Goal: Task Accomplishment & Management: Manage account settings

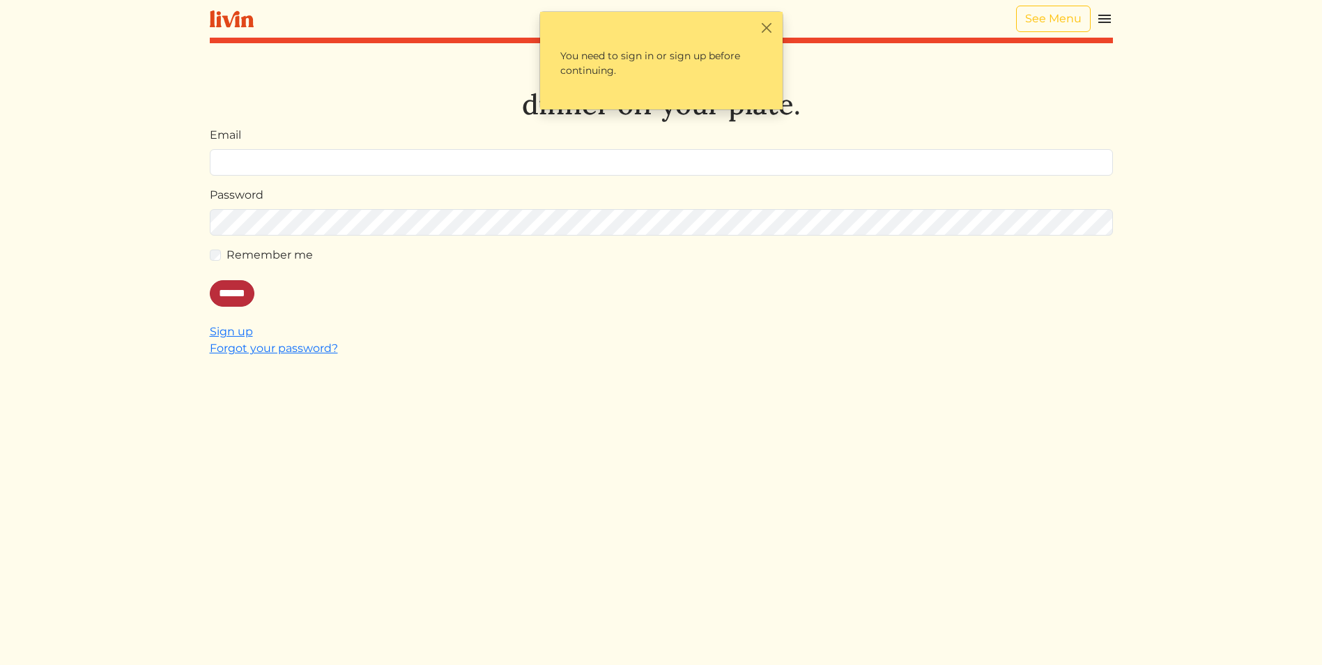
type input "**********"
click at [232, 296] on input "******" at bounding box center [232, 293] width 45 height 26
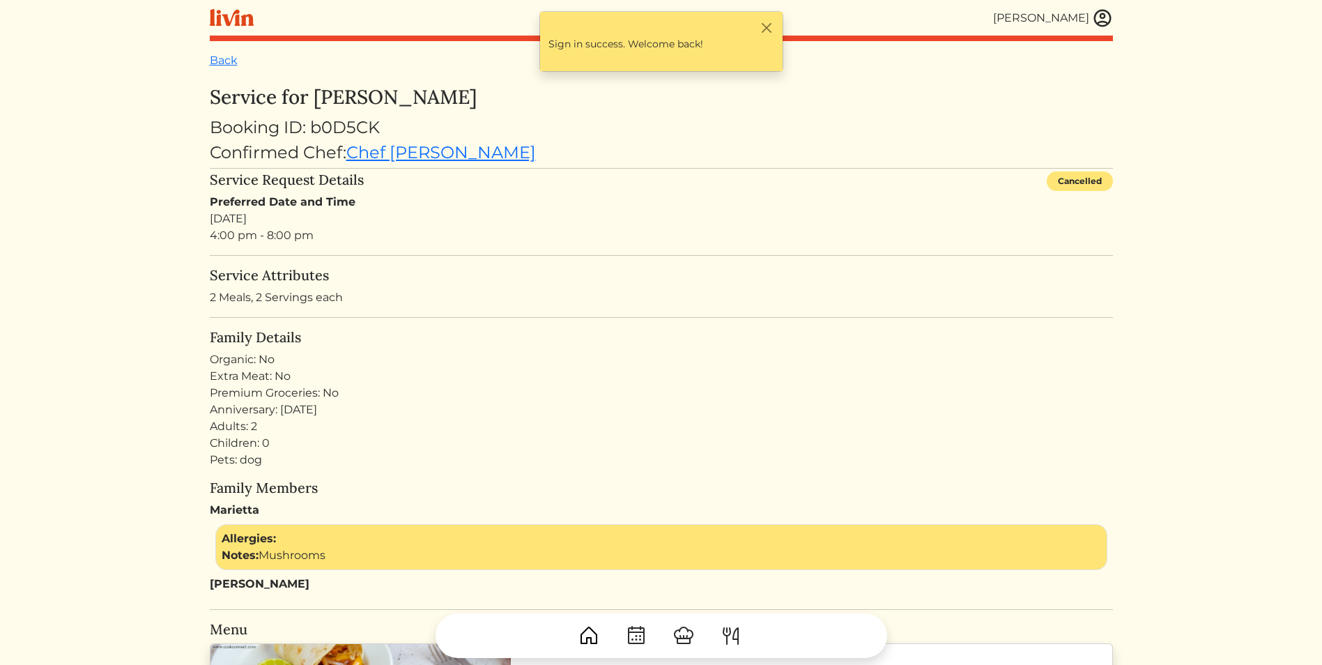
click at [923, 326] on turbo-frame "Service for [PERSON_NAME] Booking ID: b0D5CK Confirmed Chef: Chef [PERSON_NAME]…" at bounding box center [661, 672] width 903 height 1172
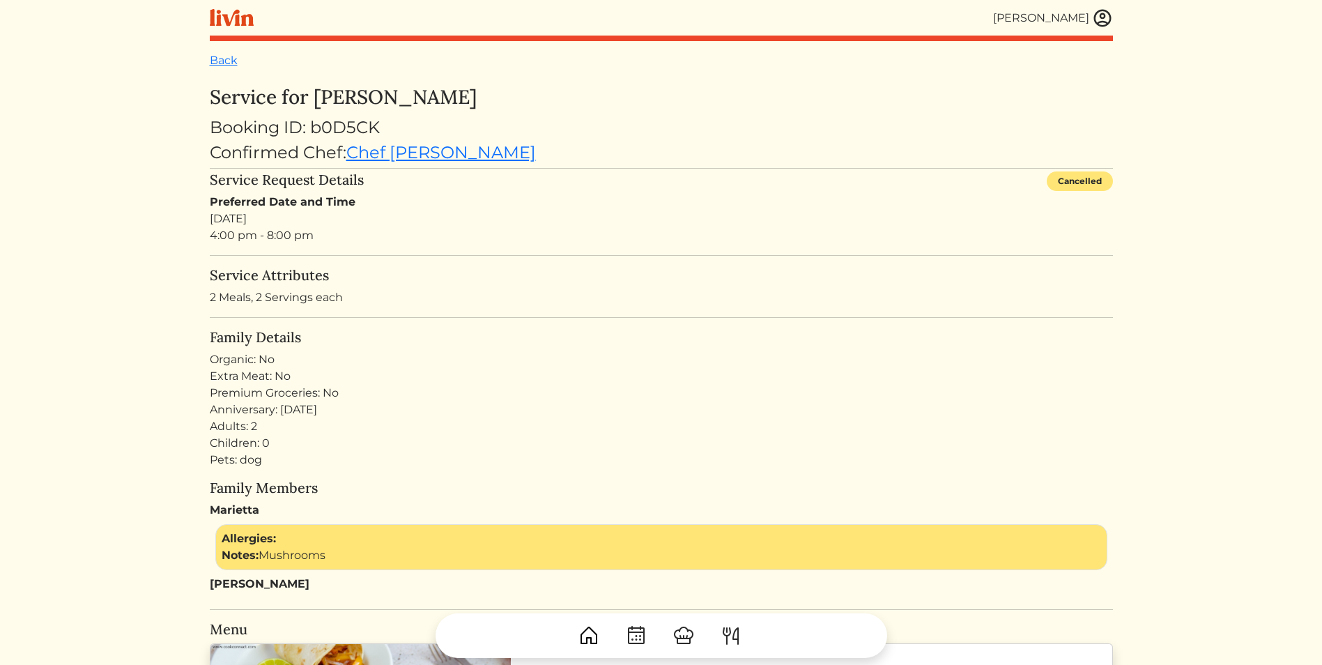
click at [1103, 26] on img at bounding box center [1102, 18] width 21 height 21
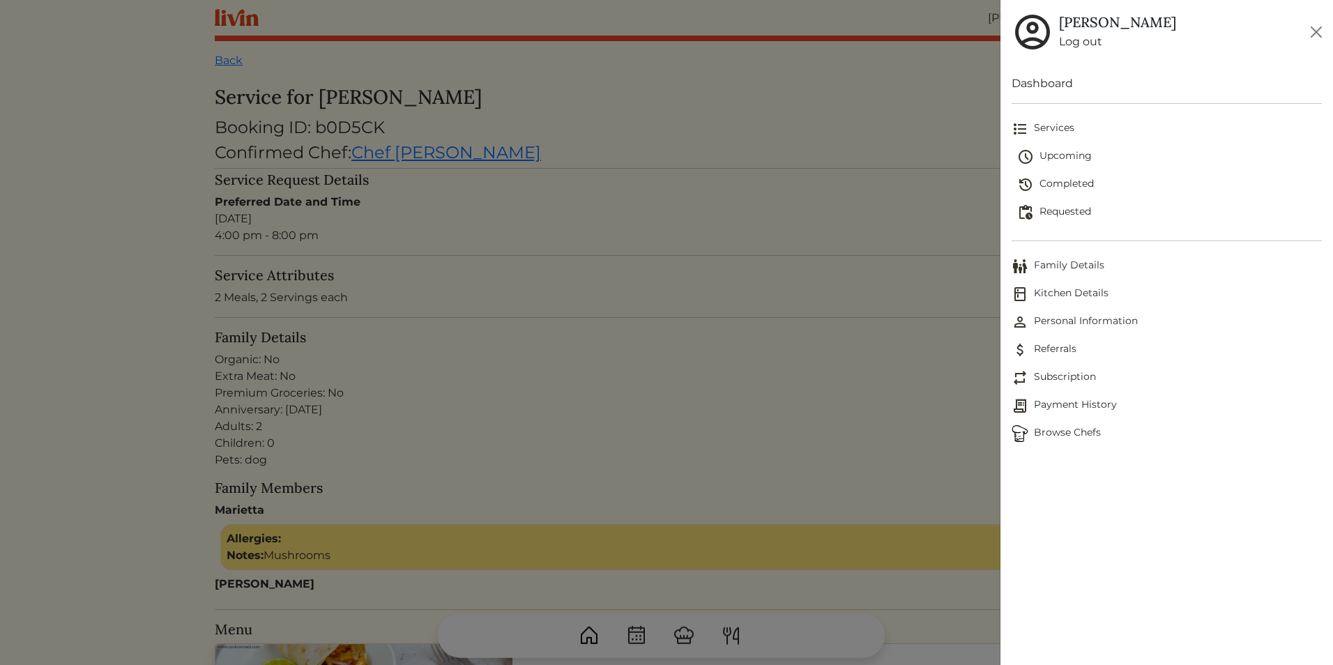
click at [1063, 158] on span "Upcoming" at bounding box center [1169, 156] width 305 height 17
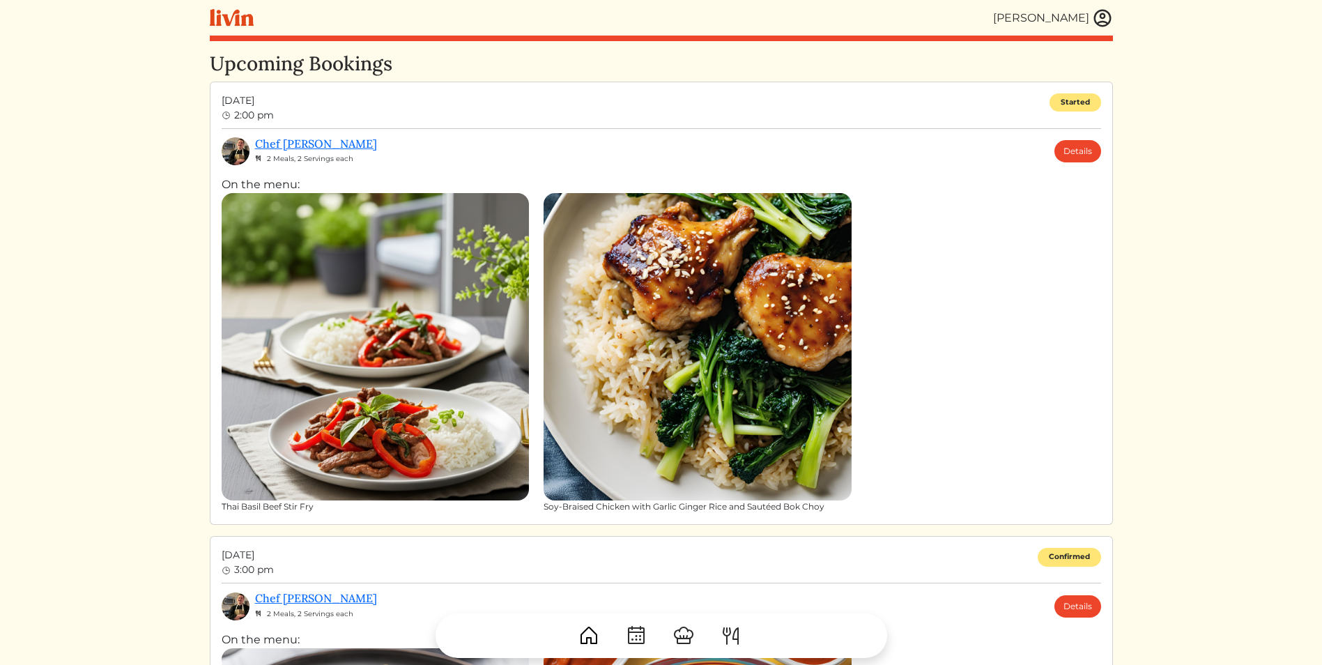
click at [1246, 207] on html "[PERSON_NAME] [PERSON_NAME] Log out Dashboard Services Upcoming Completed Reque…" at bounding box center [661, 332] width 1322 height 665
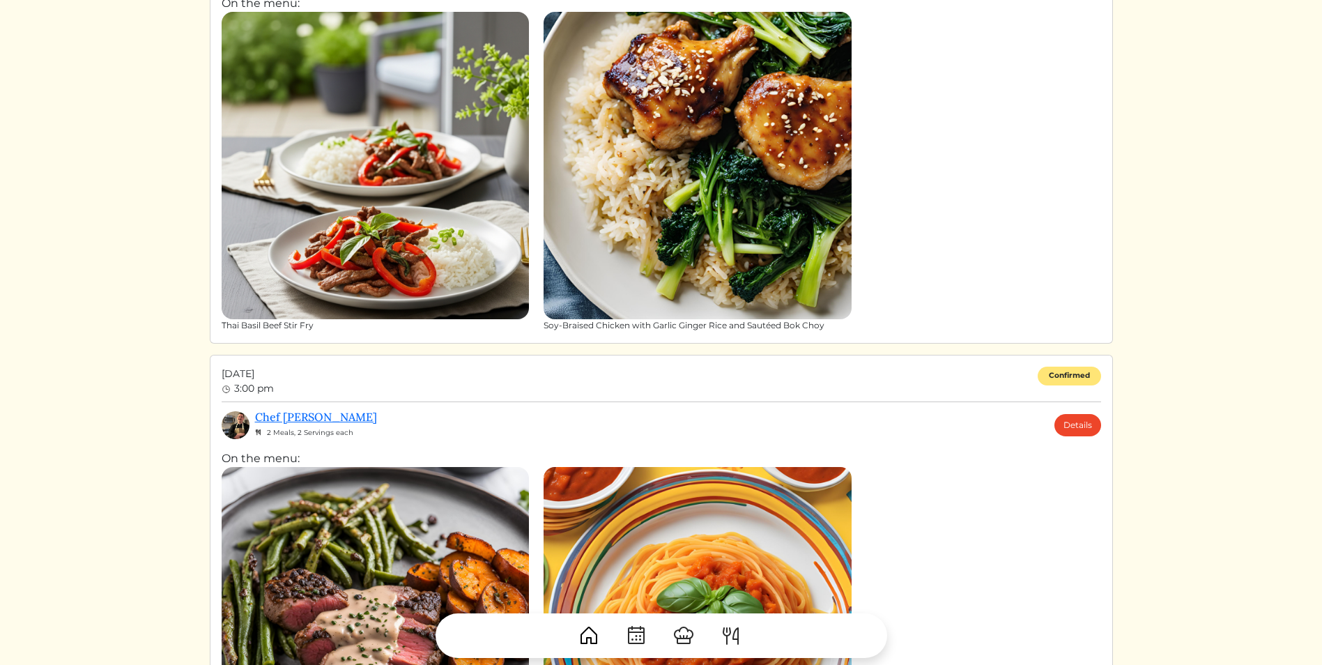
scroll to position [182, 0]
click at [1236, 213] on html "[PERSON_NAME] [PERSON_NAME] Log out Dashboard Services Upcoming Completed Reque…" at bounding box center [661, 150] width 1322 height 665
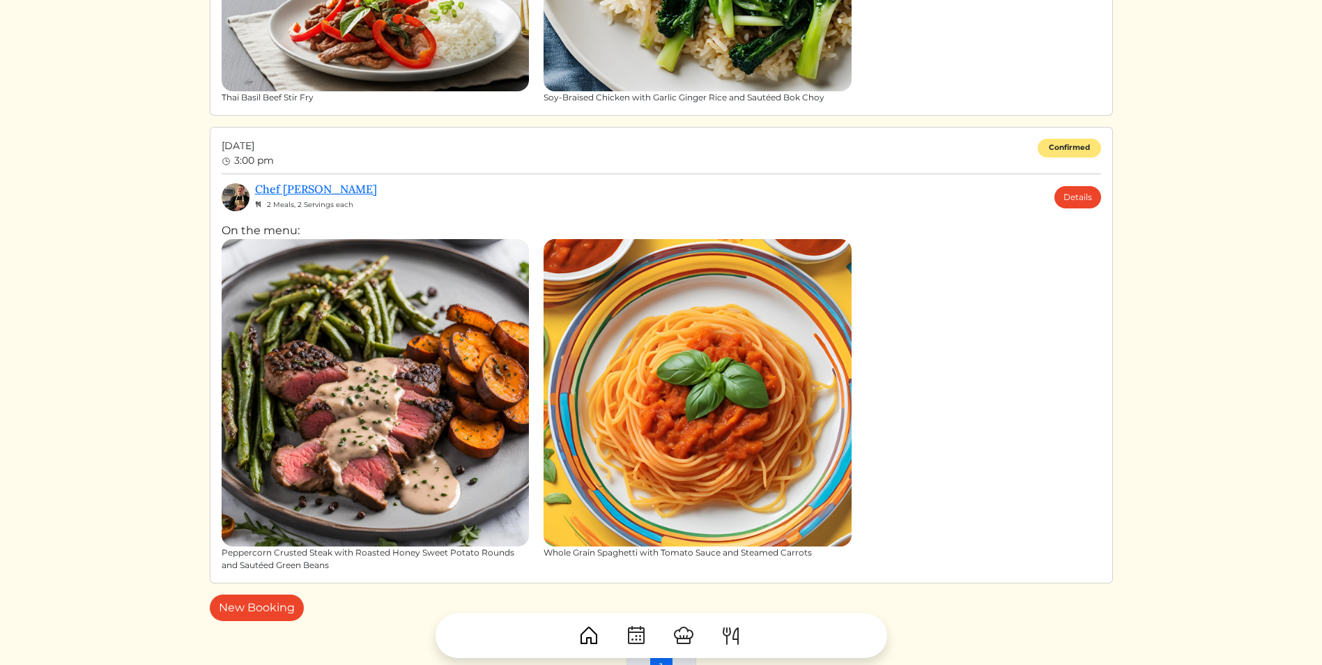
scroll to position [391, 0]
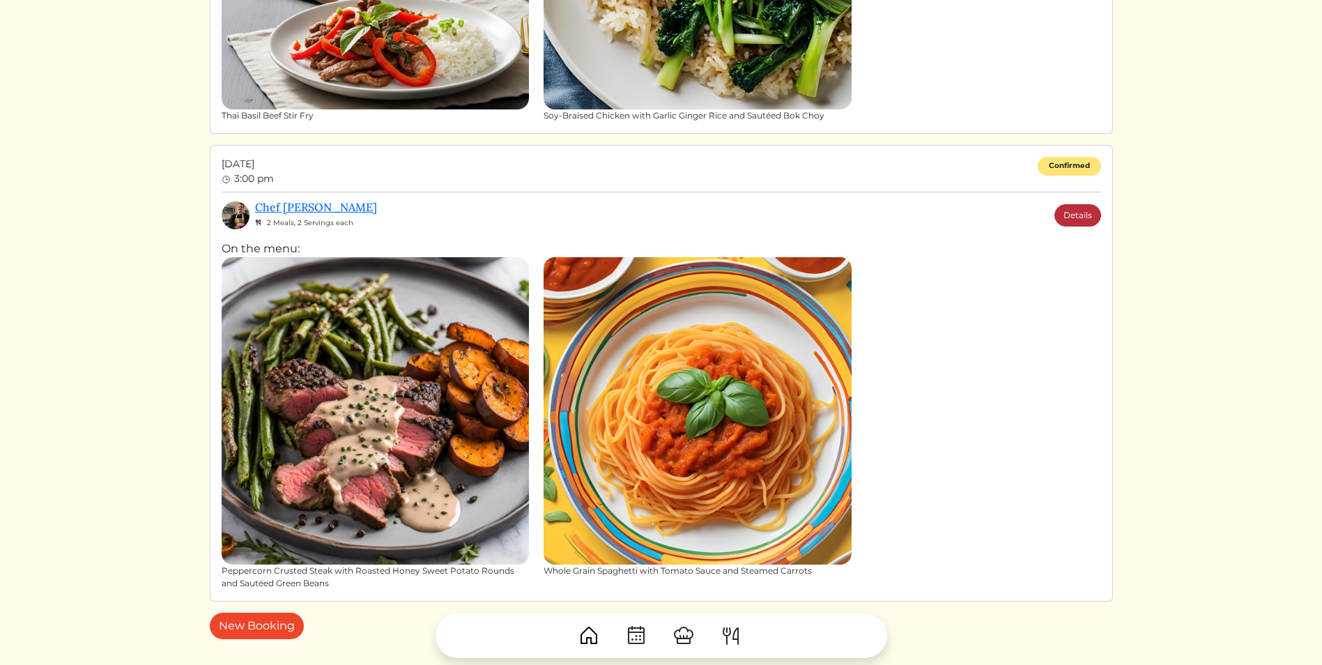
click at [1089, 215] on link "Details" at bounding box center [1078, 215] width 47 height 22
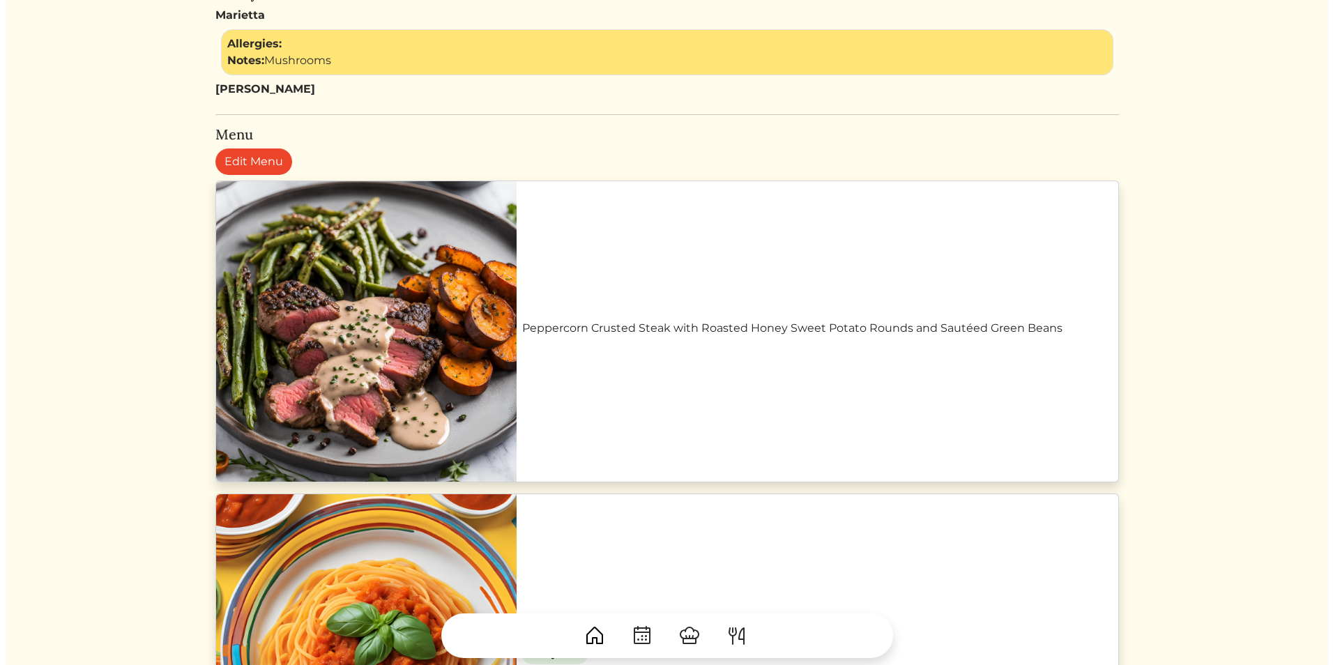
scroll to position [558, 0]
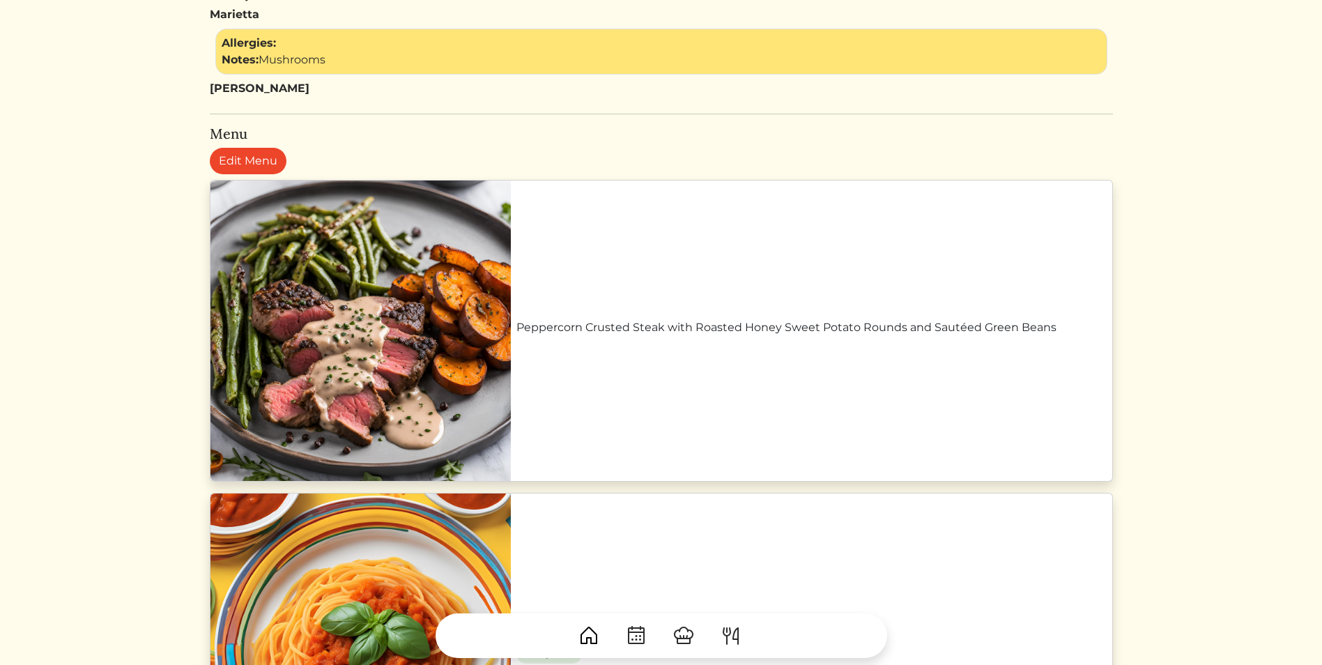
click at [737, 336] on link "Peppercorn Crusted Steak with Roasted Honey Sweet Potato Rounds and Sautéed Gre…" at bounding box center [812, 327] width 590 height 17
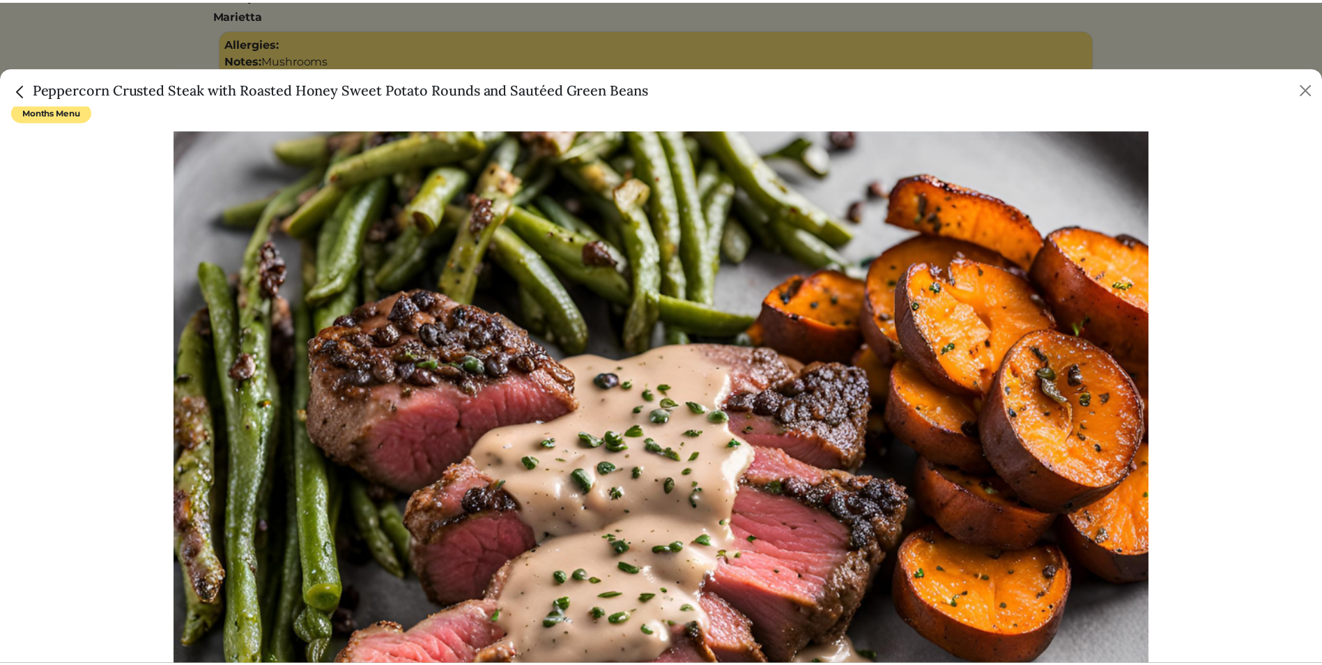
scroll to position [0, 0]
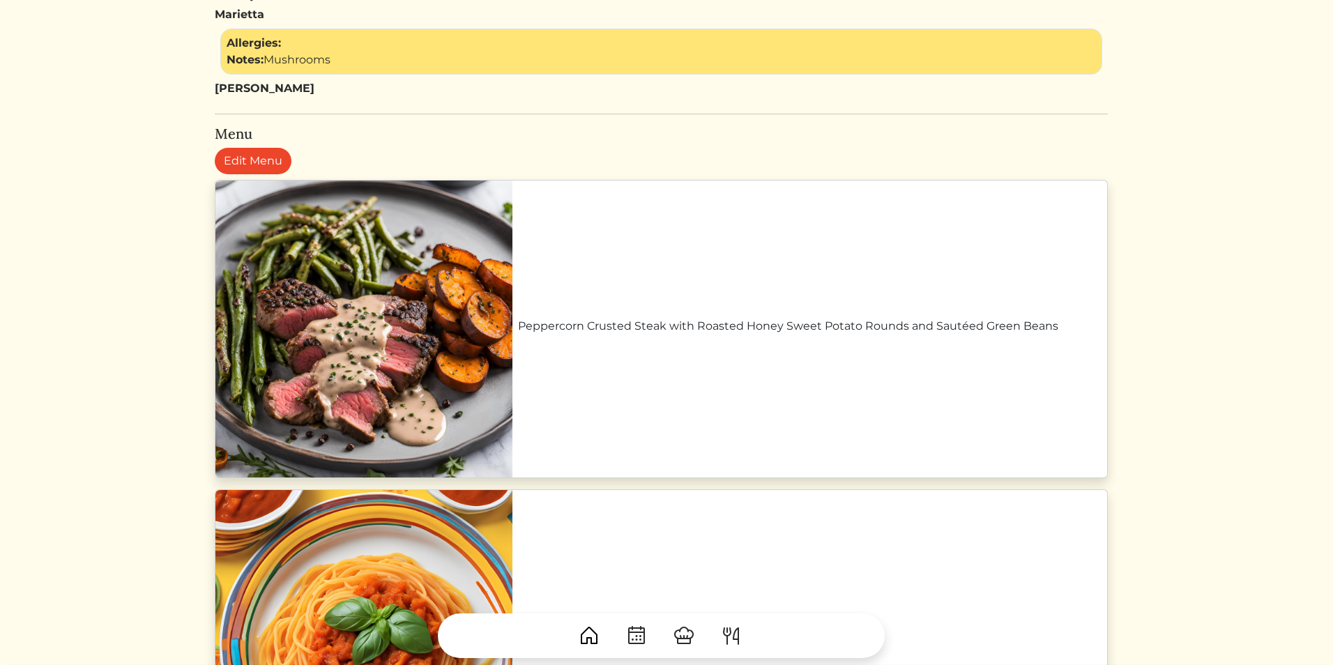
click at [149, 52] on div at bounding box center [666, 332] width 1333 height 665
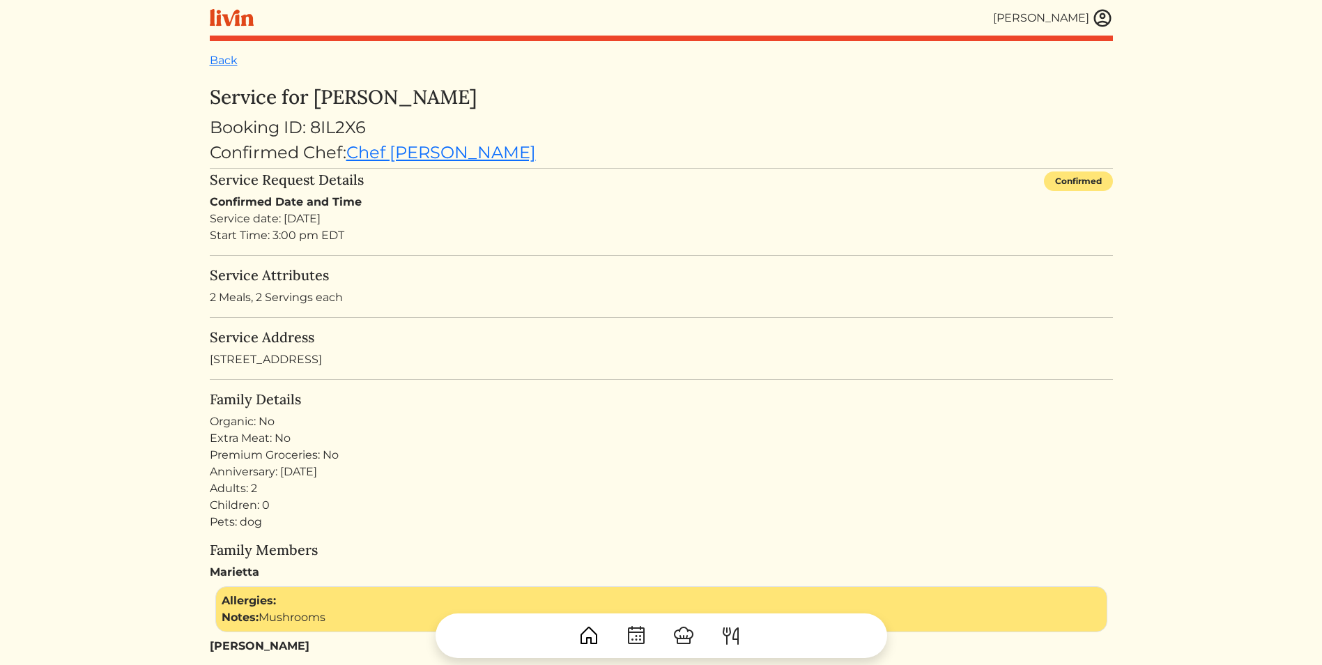
click at [1102, 20] on img at bounding box center [1102, 18] width 21 height 21
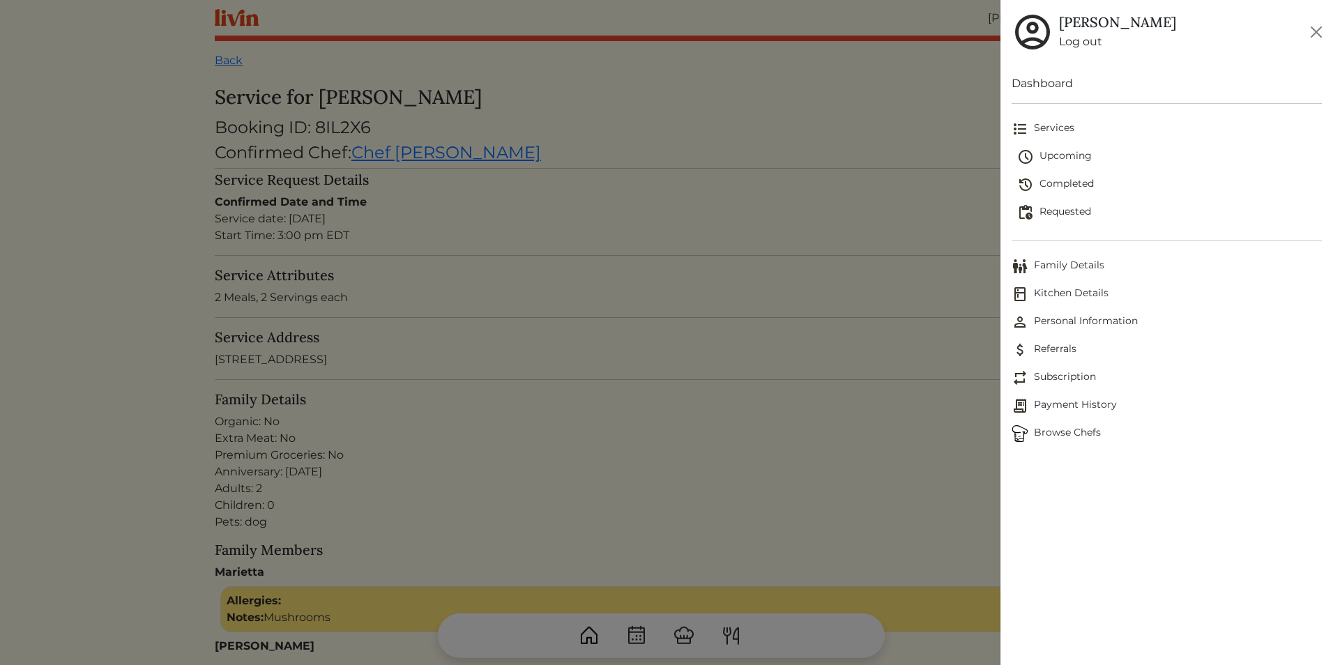
click at [1063, 208] on span "Requested" at bounding box center [1169, 212] width 305 height 17
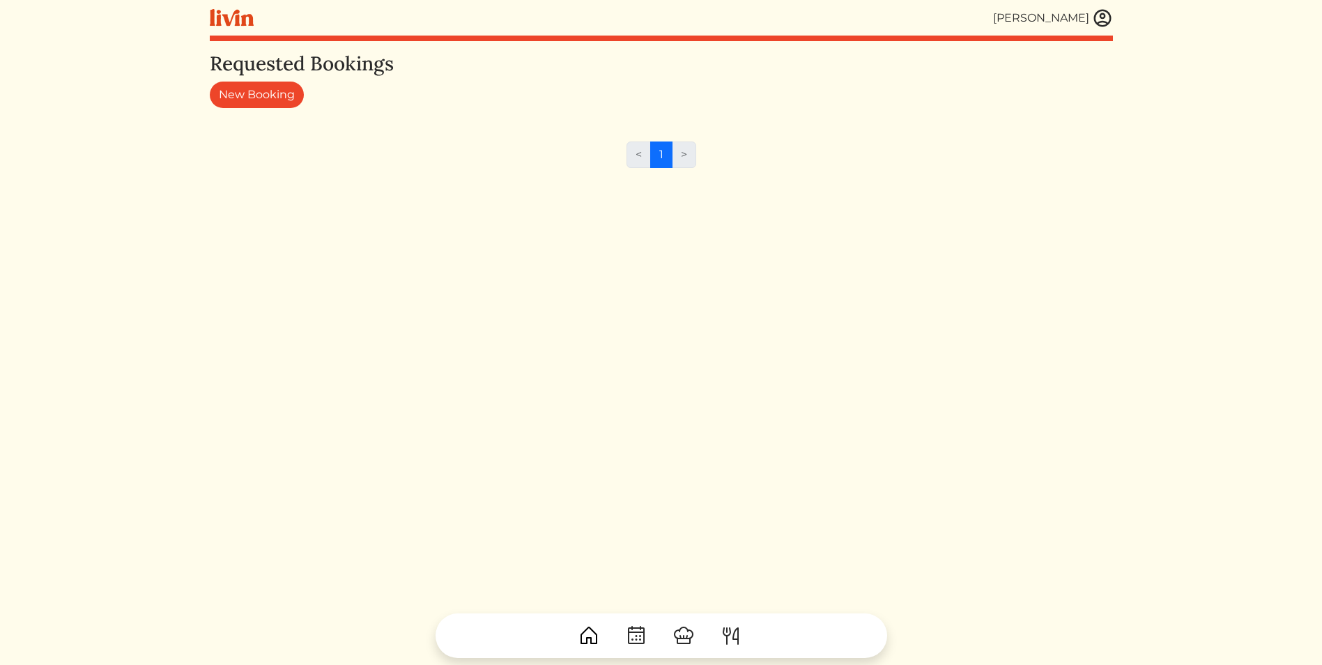
click at [687, 157] on li ">" at bounding box center [685, 154] width 24 height 26
click at [1065, 166] on div "< 1 >" at bounding box center [661, 160] width 903 height 38
click at [1103, 26] on img at bounding box center [1102, 18] width 21 height 21
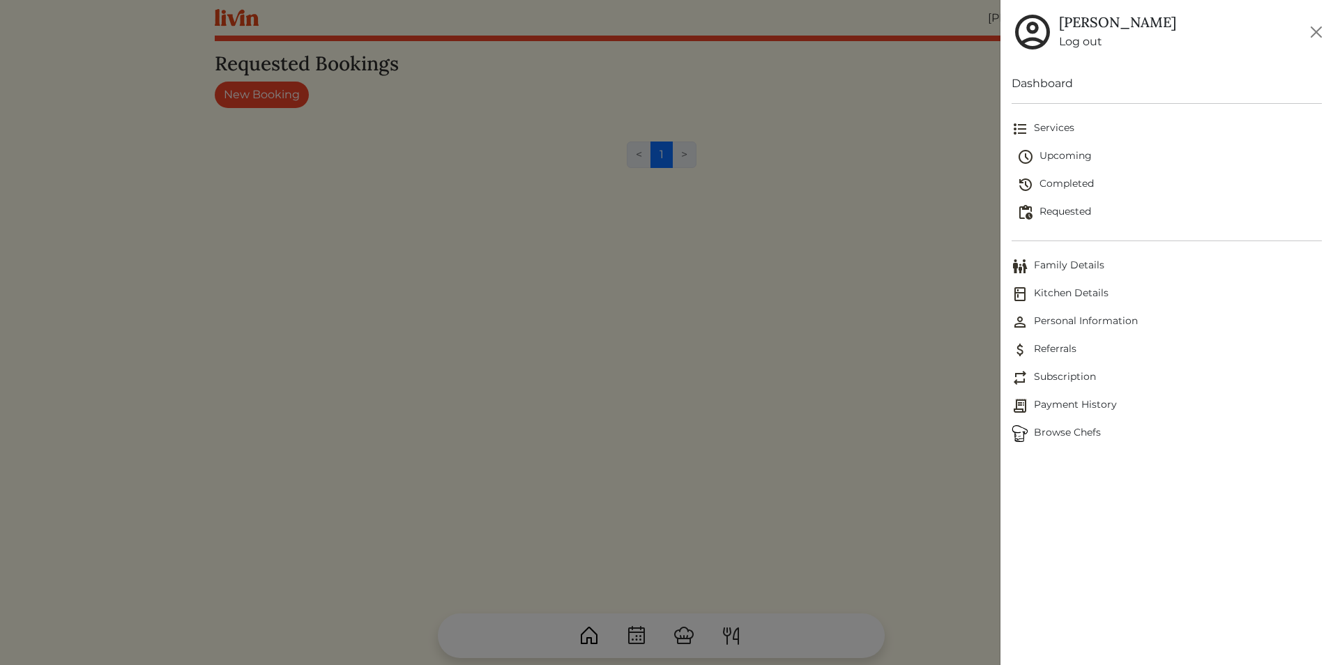
click at [1069, 263] on span "Family Details" at bounding box center [1166, 266] width 310 height 17
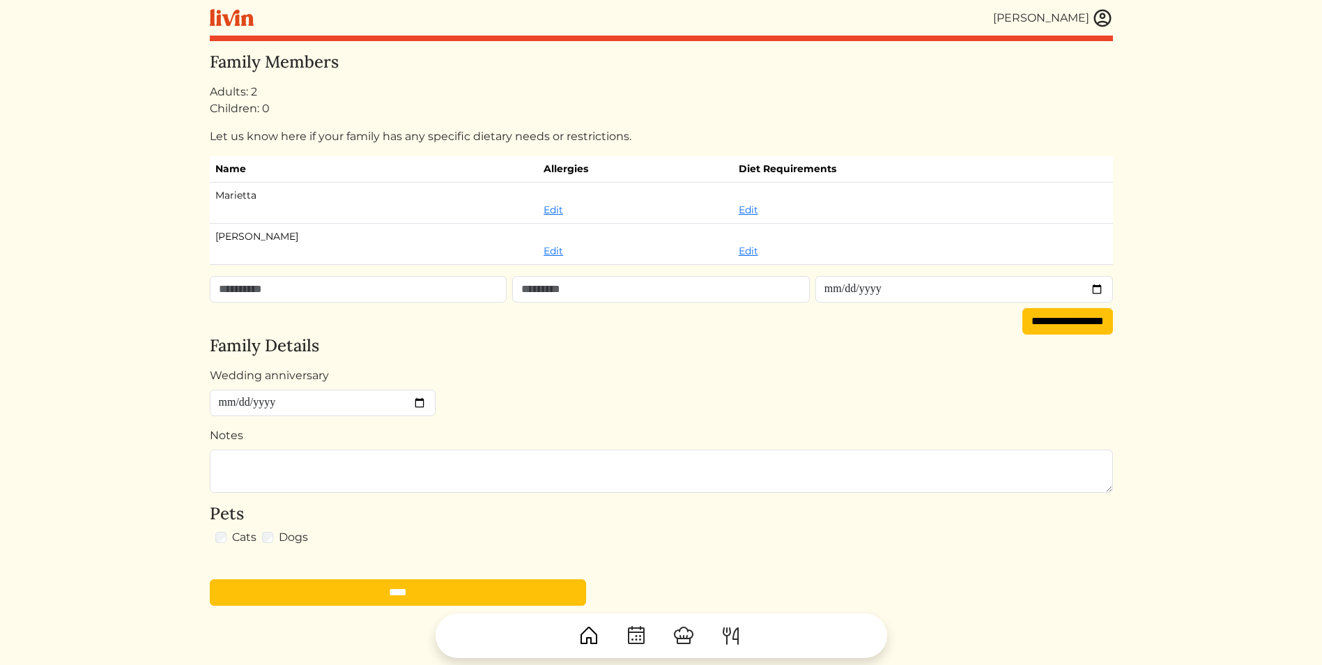
click at [1110, 23] on img at bounding box center [1102, 18] width 21 height 21
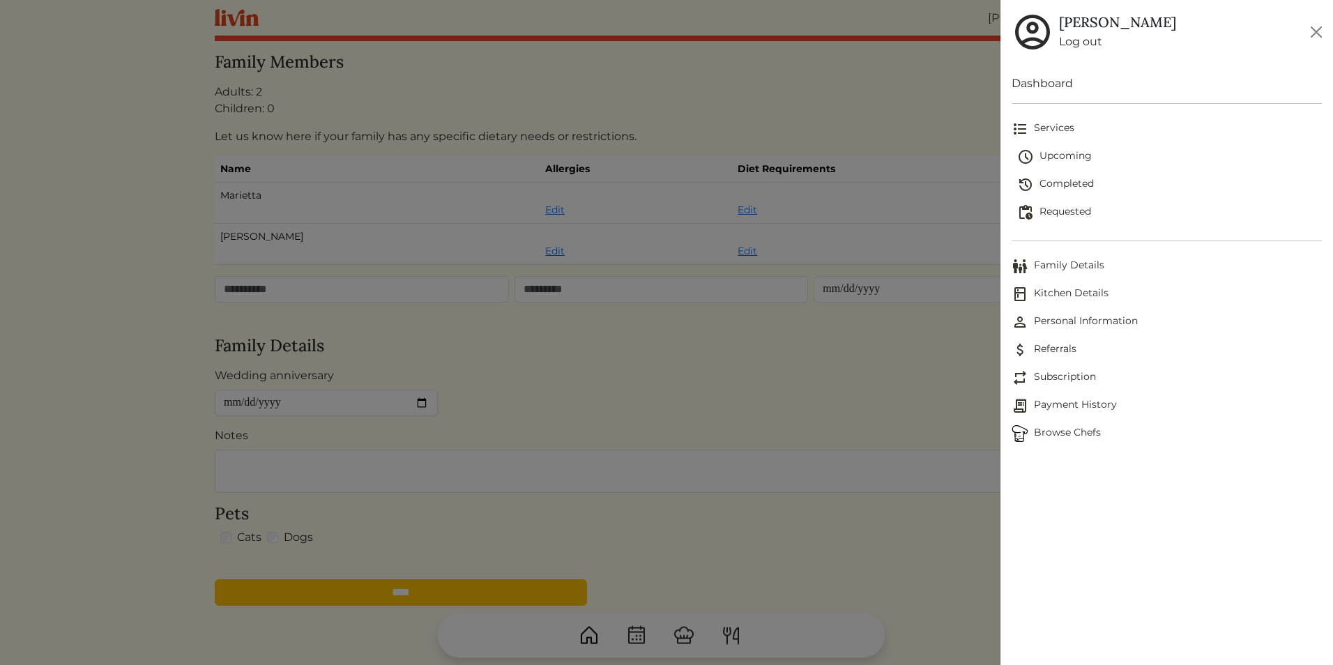
click at [1058, 129] on span "Services" at bounding box center [1166, 129] width 310 height 17
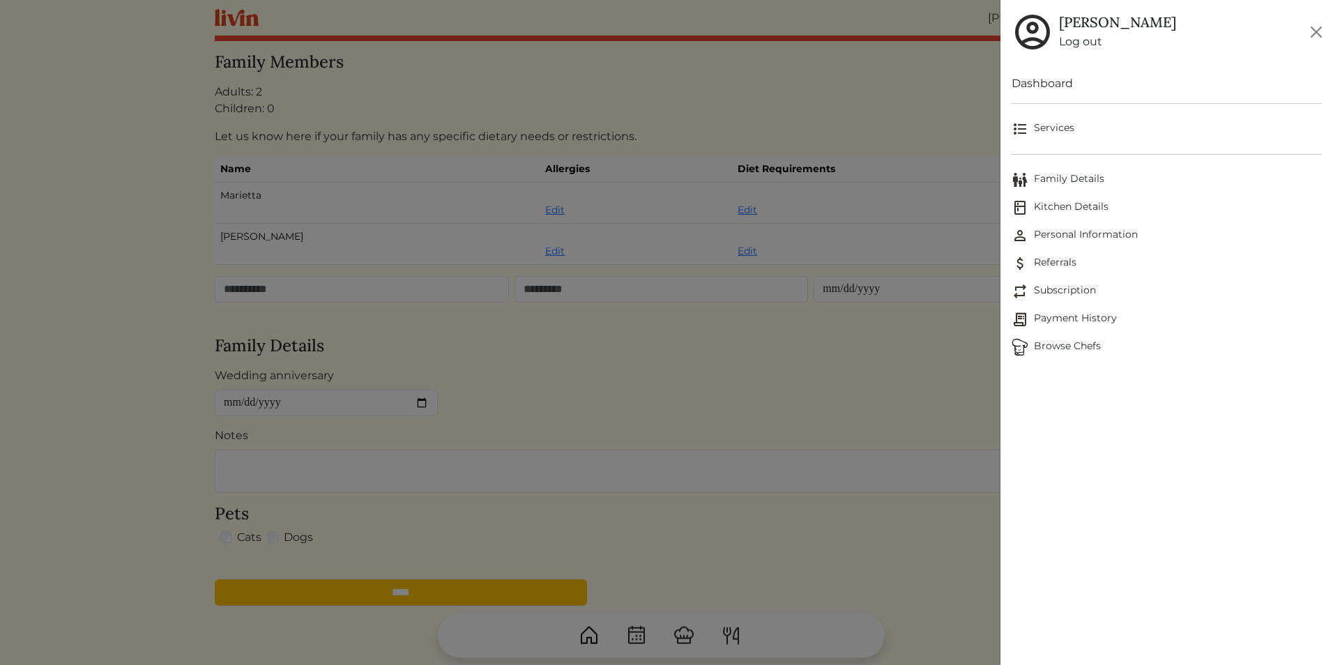
click at [1058, 129] on span "Services" at bounding box center [1166, 129] width 310 height 17
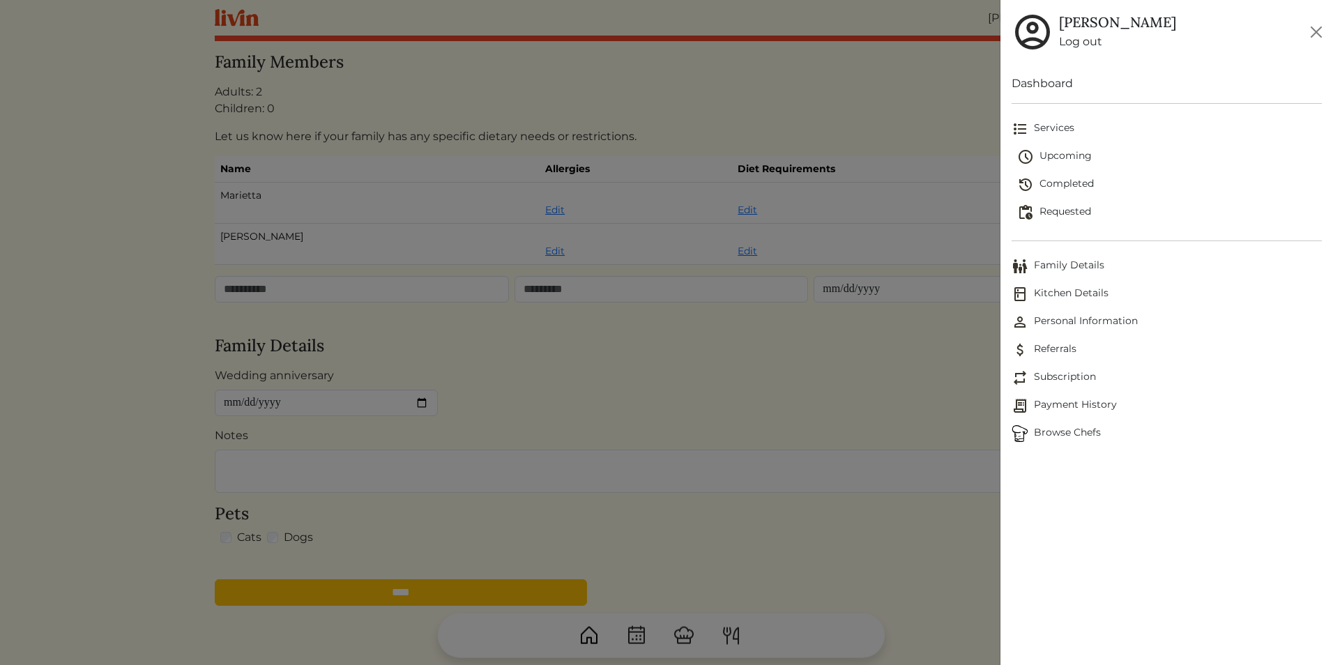
click at [1064, 187] on span "Completed" at bounding box center [1169, 184] width 305 height 17
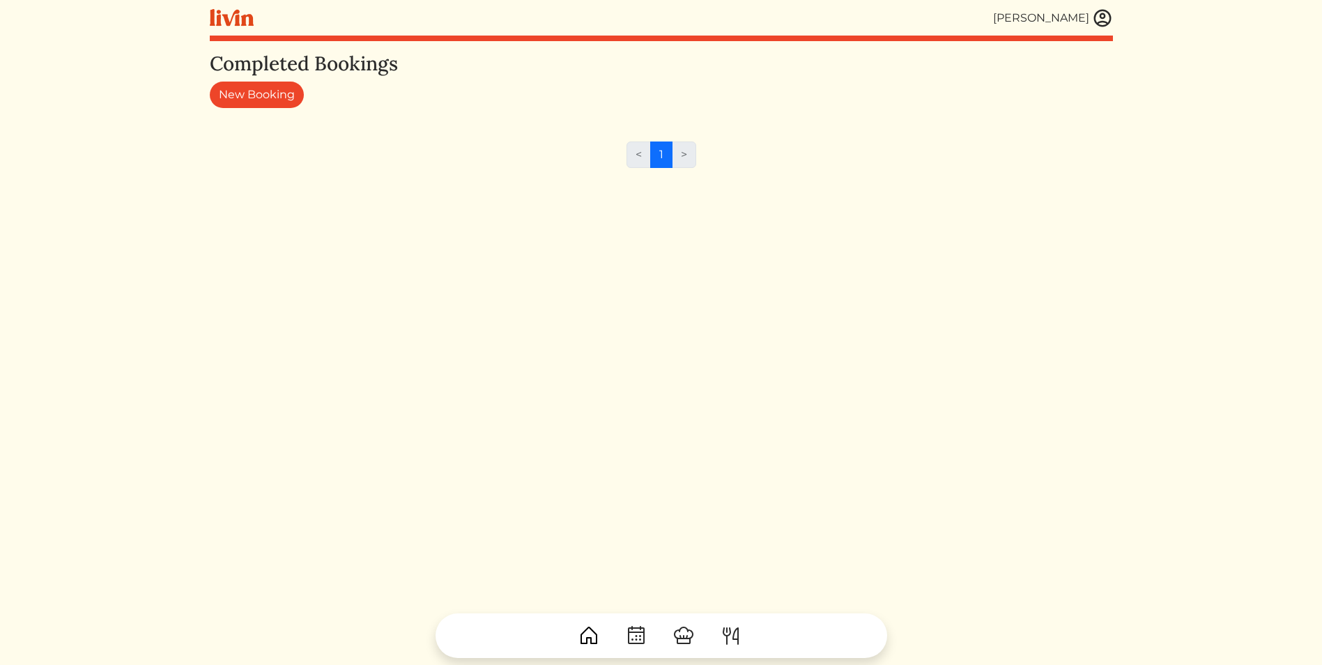
click at [1105, 22] on img at bounding box center [1102, 18] width 21 height 21
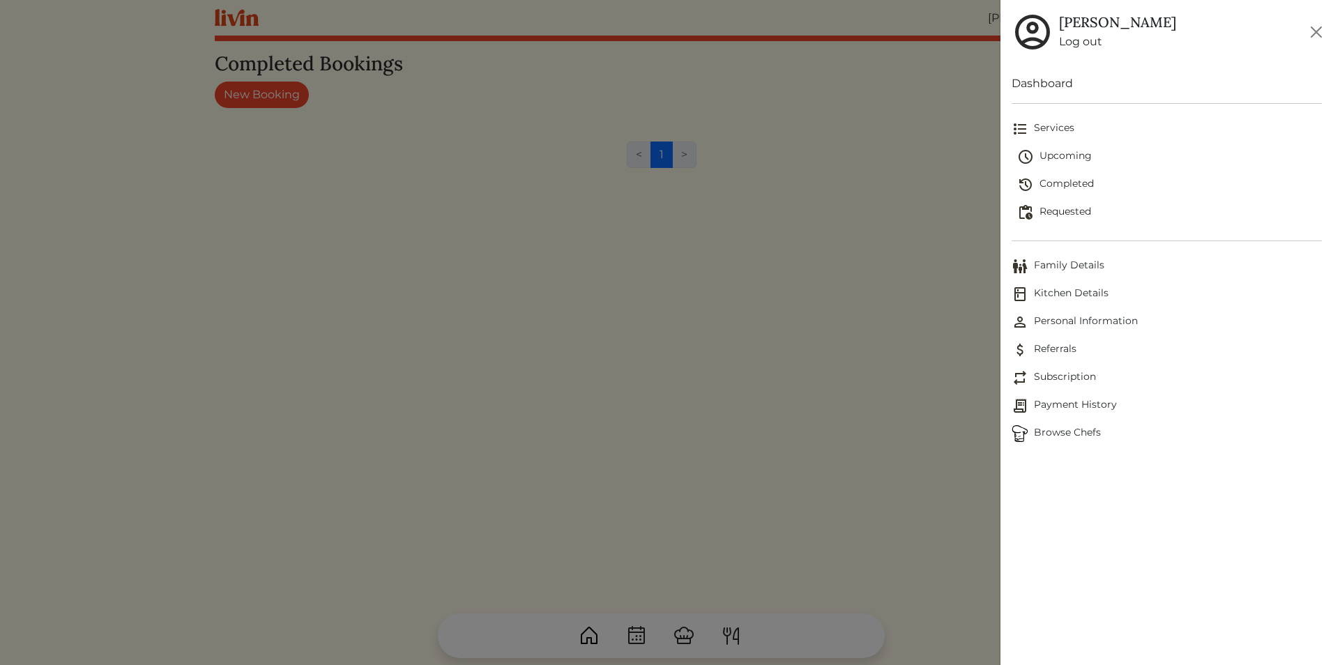
click at [1072, 213] on span "Requested" at bounding box center [1169, 212] width 305 height 17
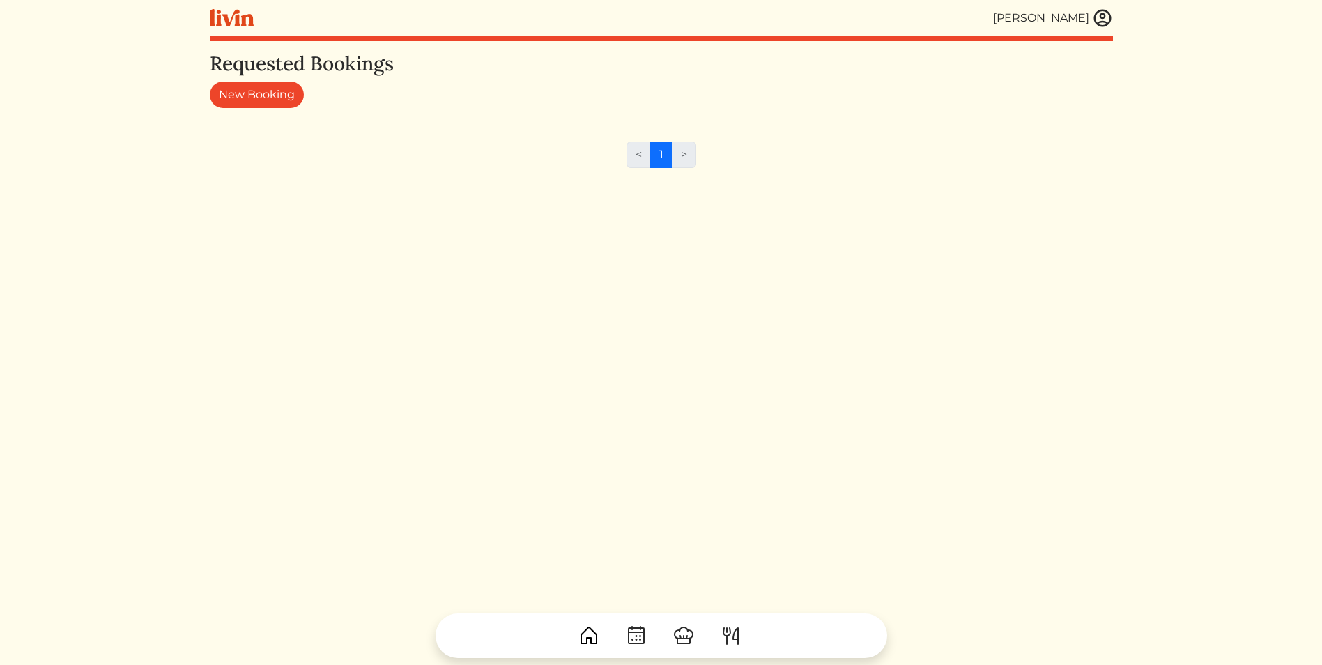
click at [1099, 23] on img at bounding box center [1102, 18] width 21 height 21
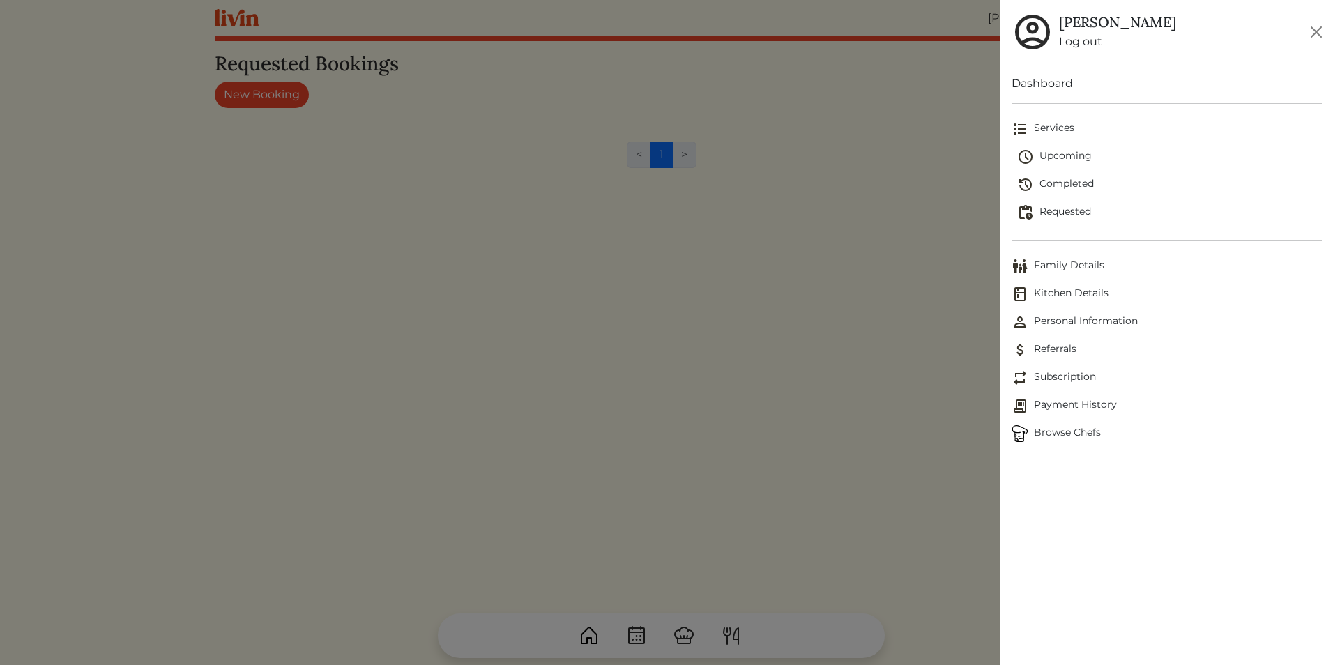
click at [1084, 284] on link "Kitchen Details" at bounding box center [1166, 294] width 310 height 28
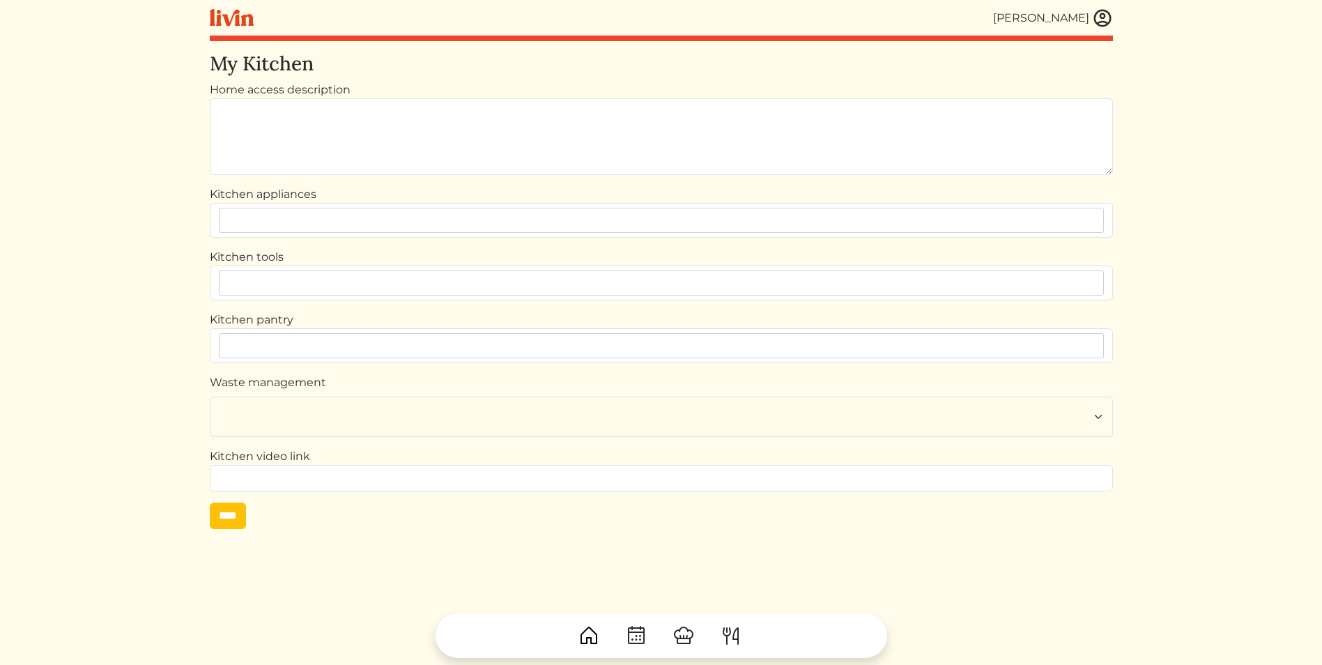
click at [725, 636] on img at bounding box center [731, 636] width 22 height 22
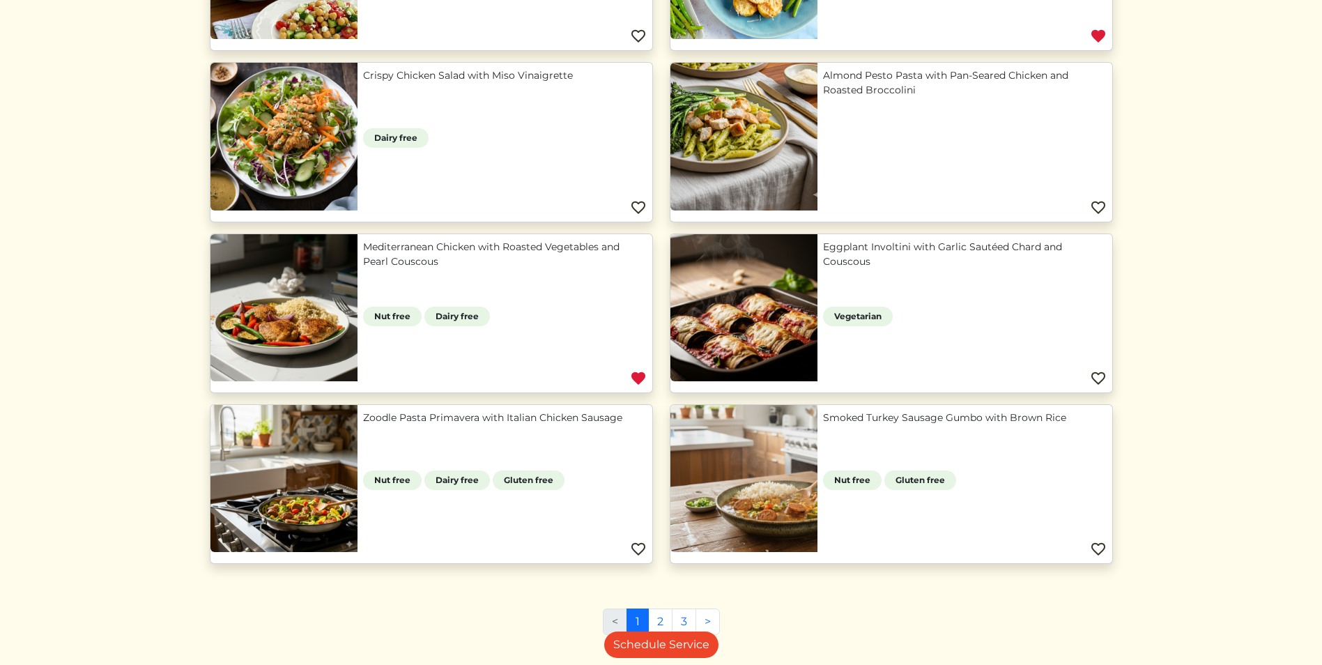
scroll to position [1058, 0]
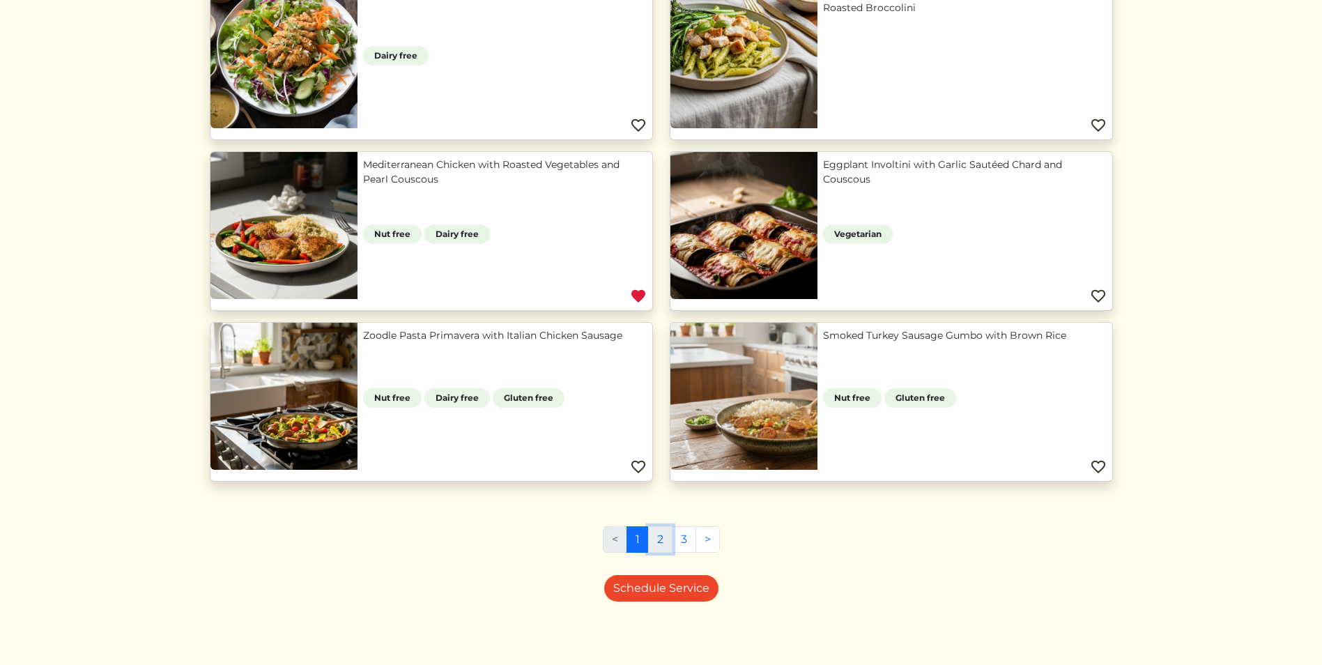
click at [661, 540] on link "2" at bounding box center [660, 539] width 24 height 26
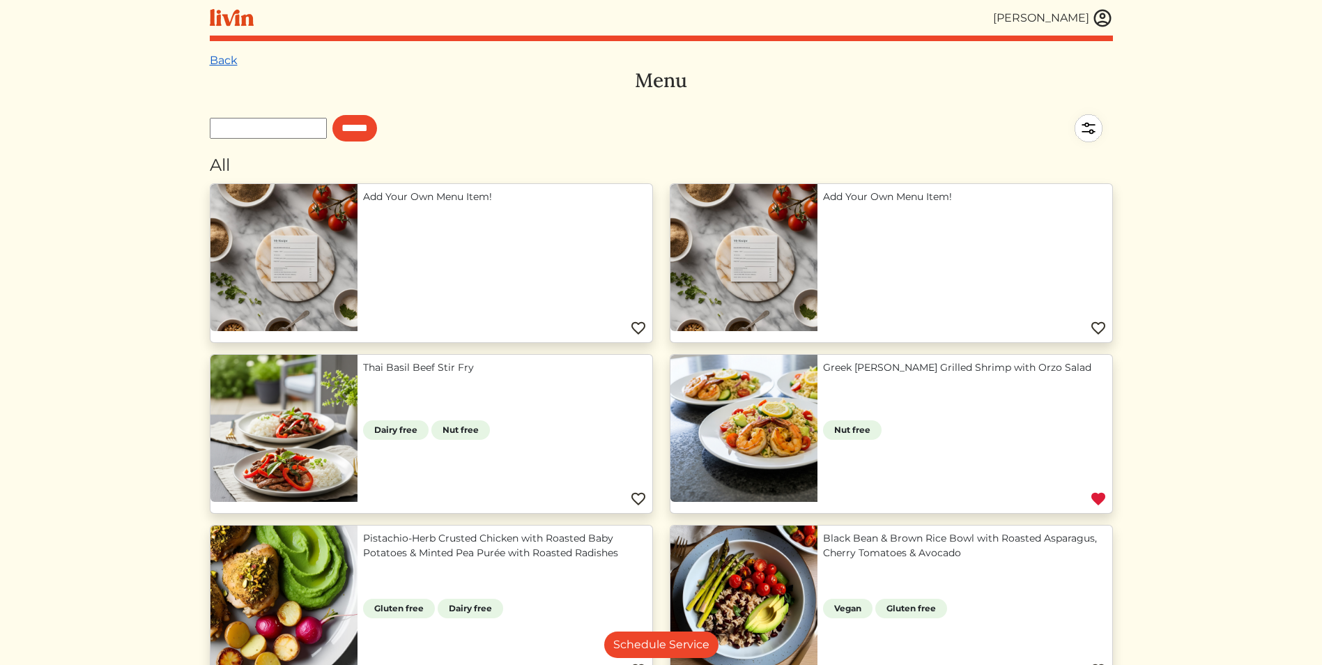
click at [223, 61] on link "Back" at bounding box center [224, 60] width 28 height 13
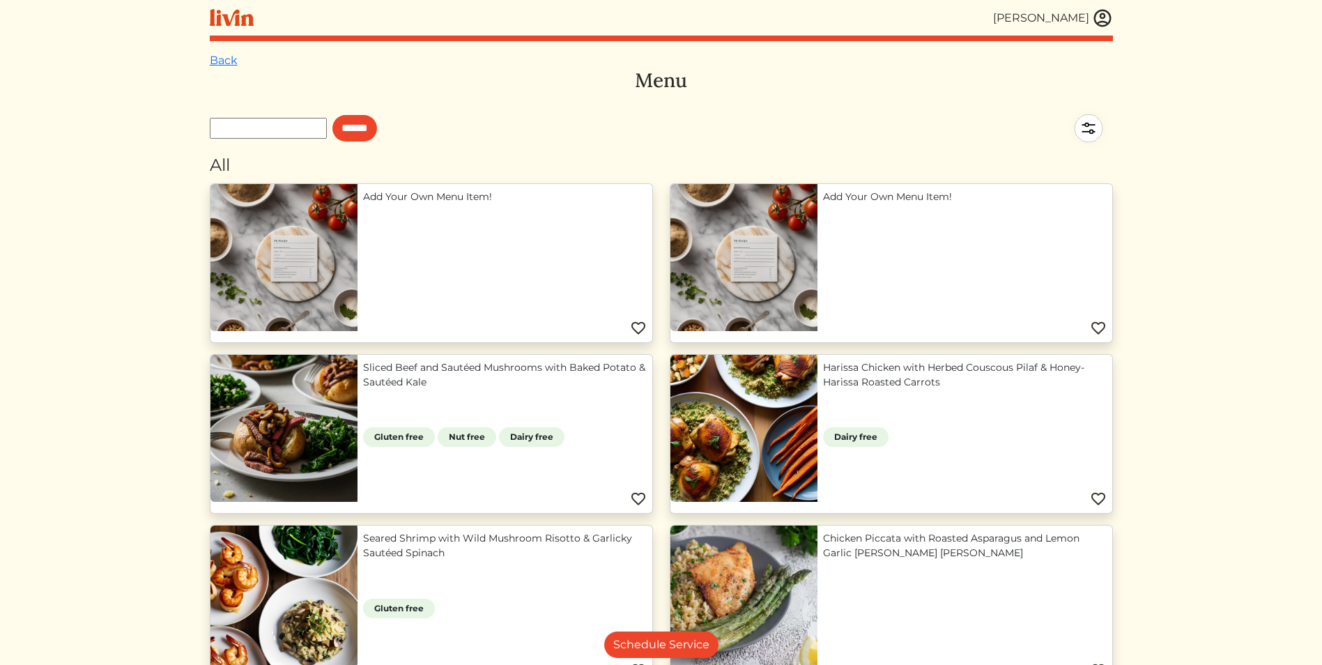
click at [1092, 130] on img at bounding box center [1088, 128] width 49 height 49
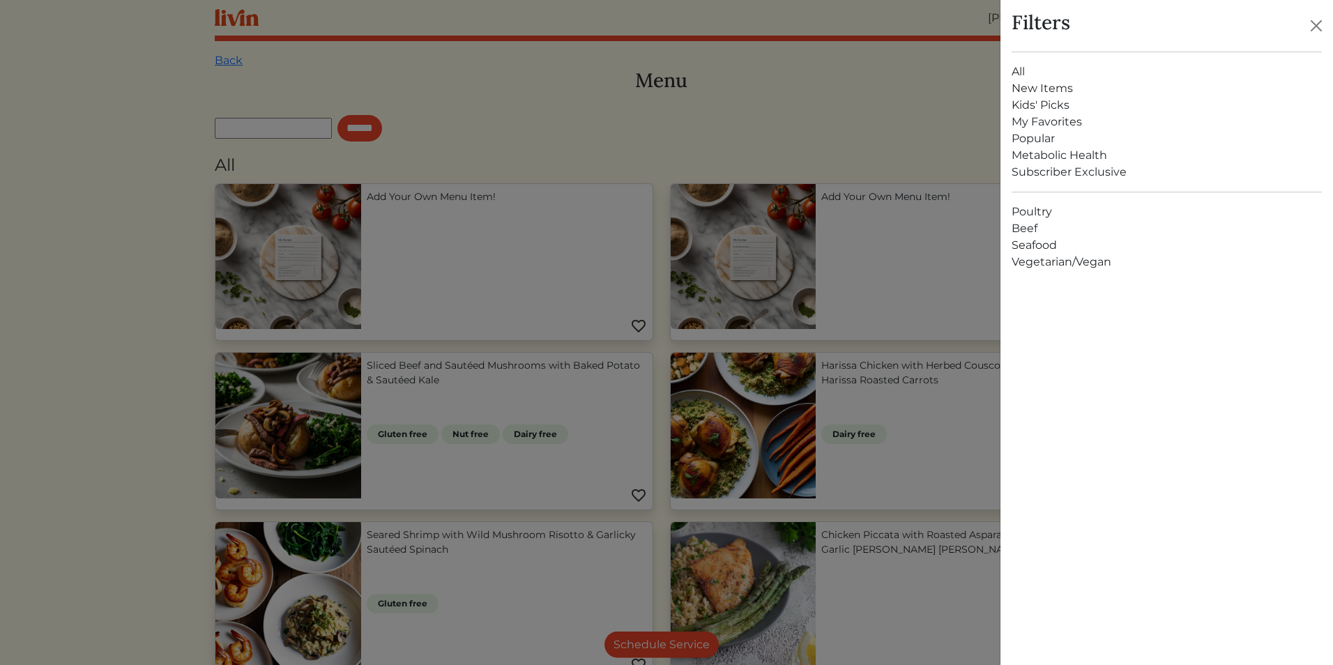
click at [1037, 213] on link "Poultry" at bounding box center [1166, 212] width 310 height 17
